Goal: Check status: Check status

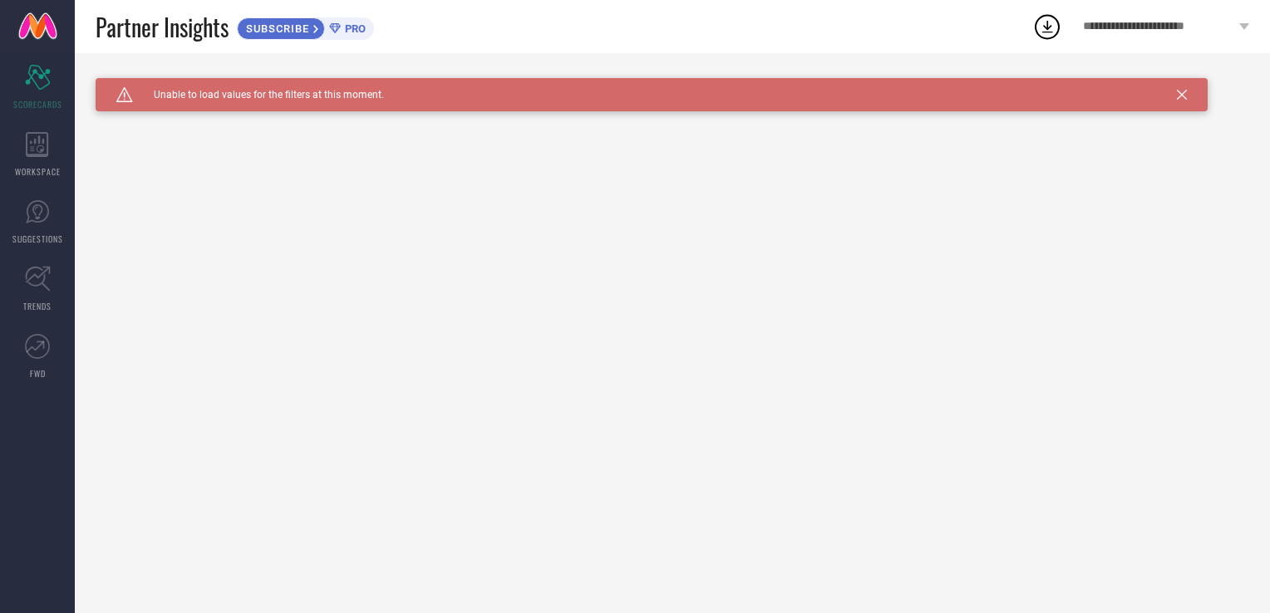
click at [1052, 22] on icon at bounding box center [1047, 27] width 30 height 30
click at [1187, 92] on div "Caution Created with Sketch. Unable to load values for the filters at this mome…" at bounding box center [652, 94] width 1112 height 33
click at [1180, 94] on icon at bounding box center [1182, 95] width 10 height 10
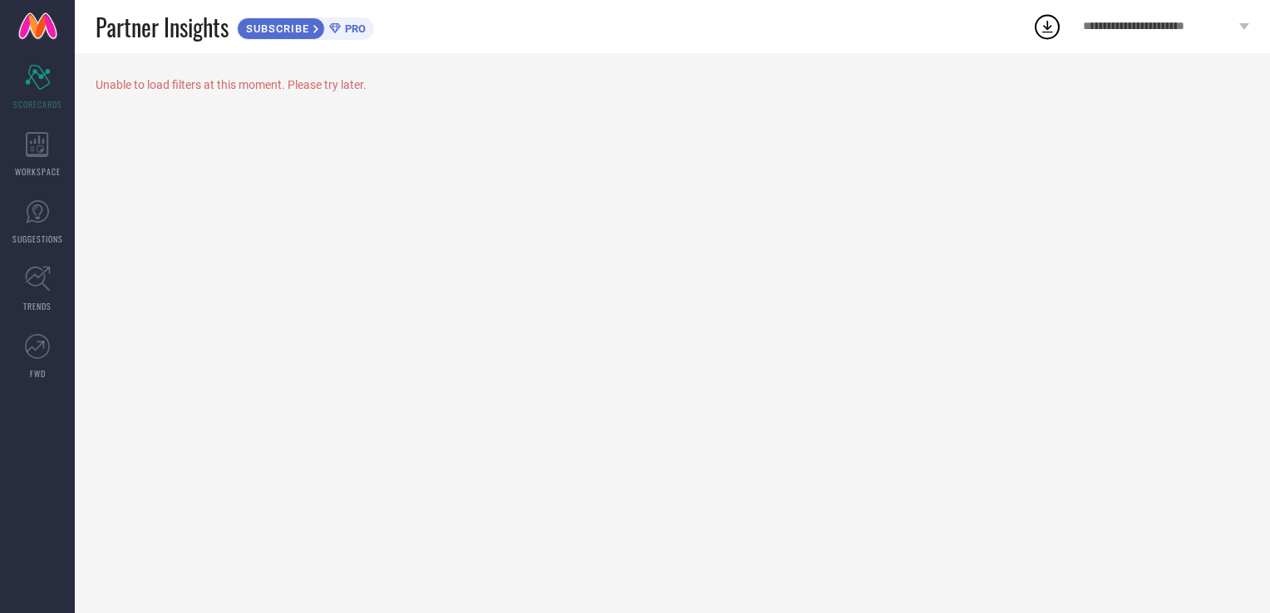
click at [1043, 19] on icon at bounding box center [1047, 27] width 30 height 30
click at [924, 192] on div "Unable to load filters at this moment. Please try later." at bounding box center [672, 333] width 1195 height 560
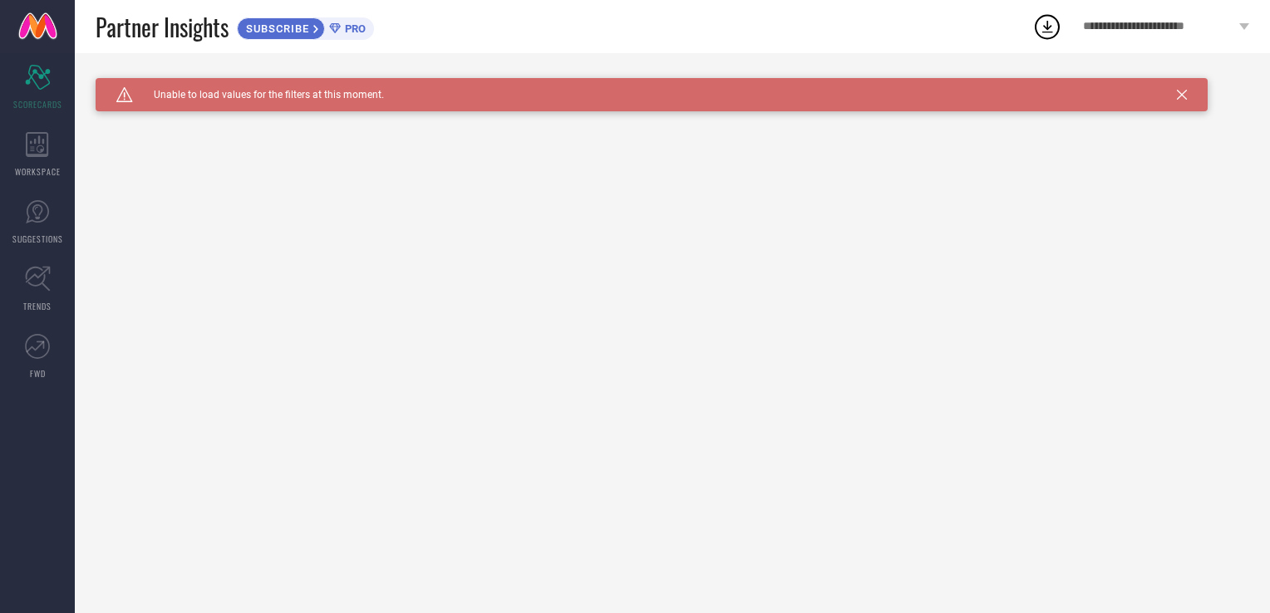
click at [40, 29] on link at bounding box center [37, 26] width 75 height 53
